Goal: Task Accomplishment & Management: Manage account settings

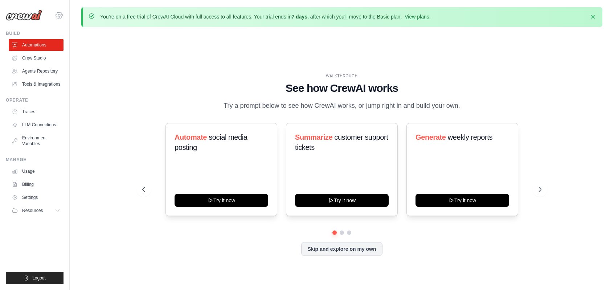
click at [59, 18] on icon at bounding box center [59, 15] width 9 height 9
click at [67, 48] on span "Settings" at bounding box center [90, 44] width 57 height 7
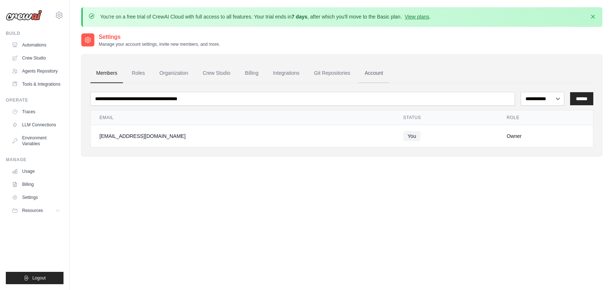
click at [375, 74] on link "Account" at bounding box center [374, 73] width 30 height 20
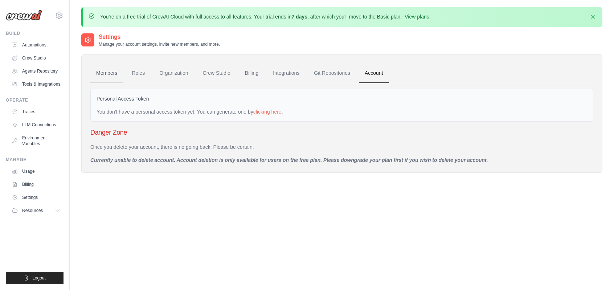
click at [112, 73] on link "Members" at bounding box center [106, 73] width 33 height 20
